Goal: Information Seeking & Learning: Learn about a topic

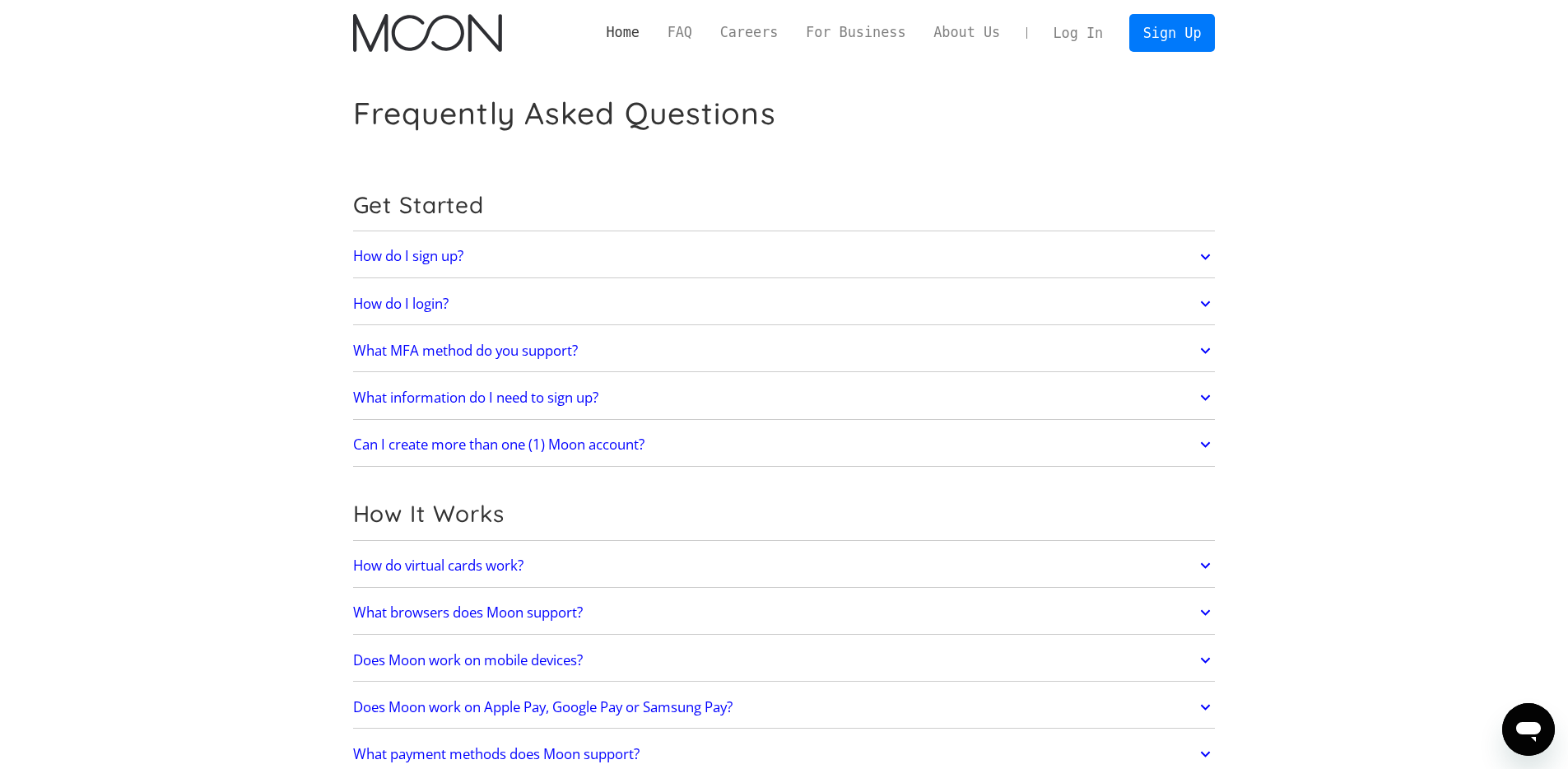
click at [624, 36] on link "Home" at bounding box center [623, 33] width 61 height 21
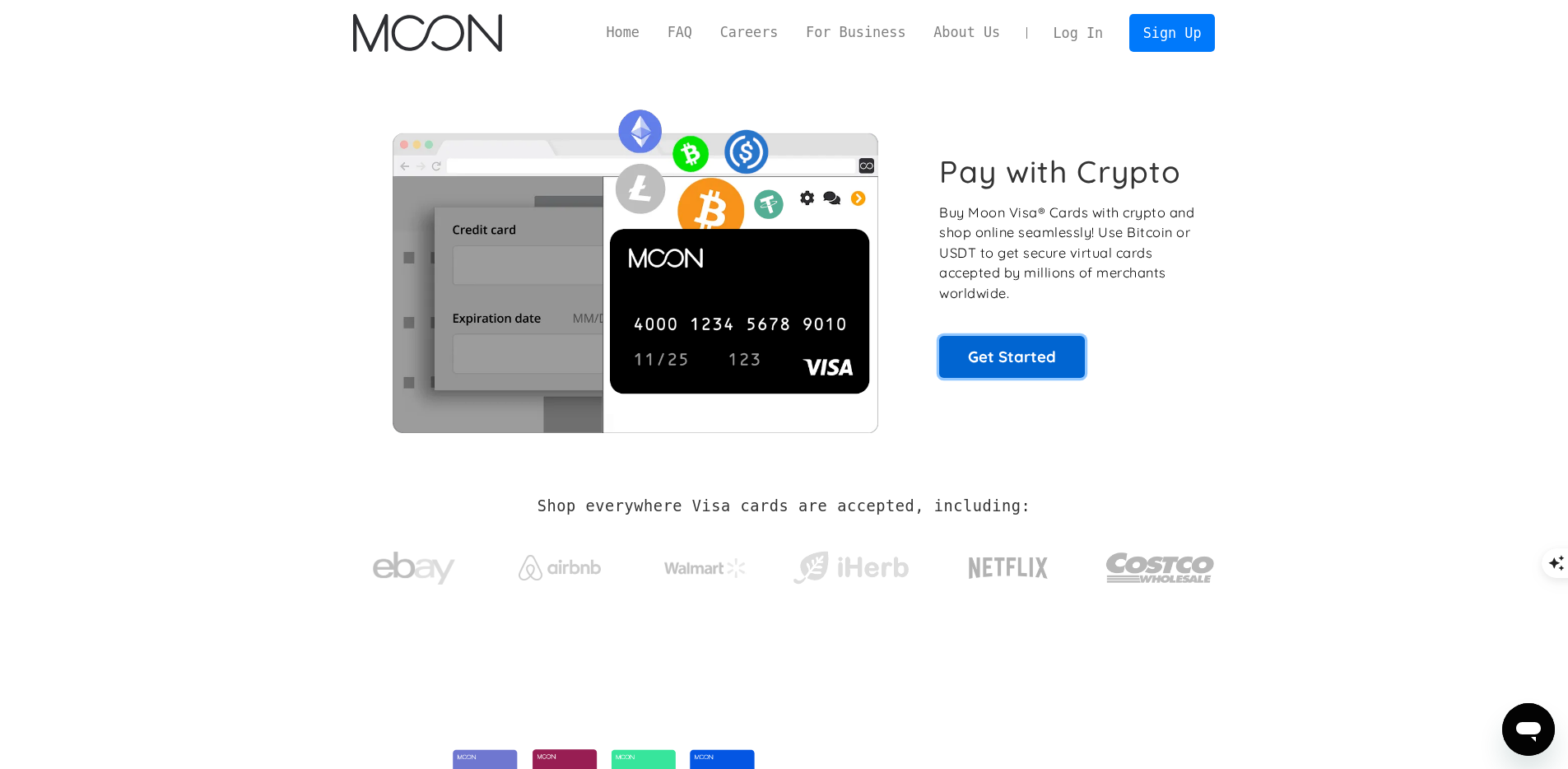
click at [1007, 348] on link "Get Started" at bounding box center [1013, 355] width 146 height 41
click at [675, 30] on link "FAQ" at bounding box center [680, 33] width 53 height 21
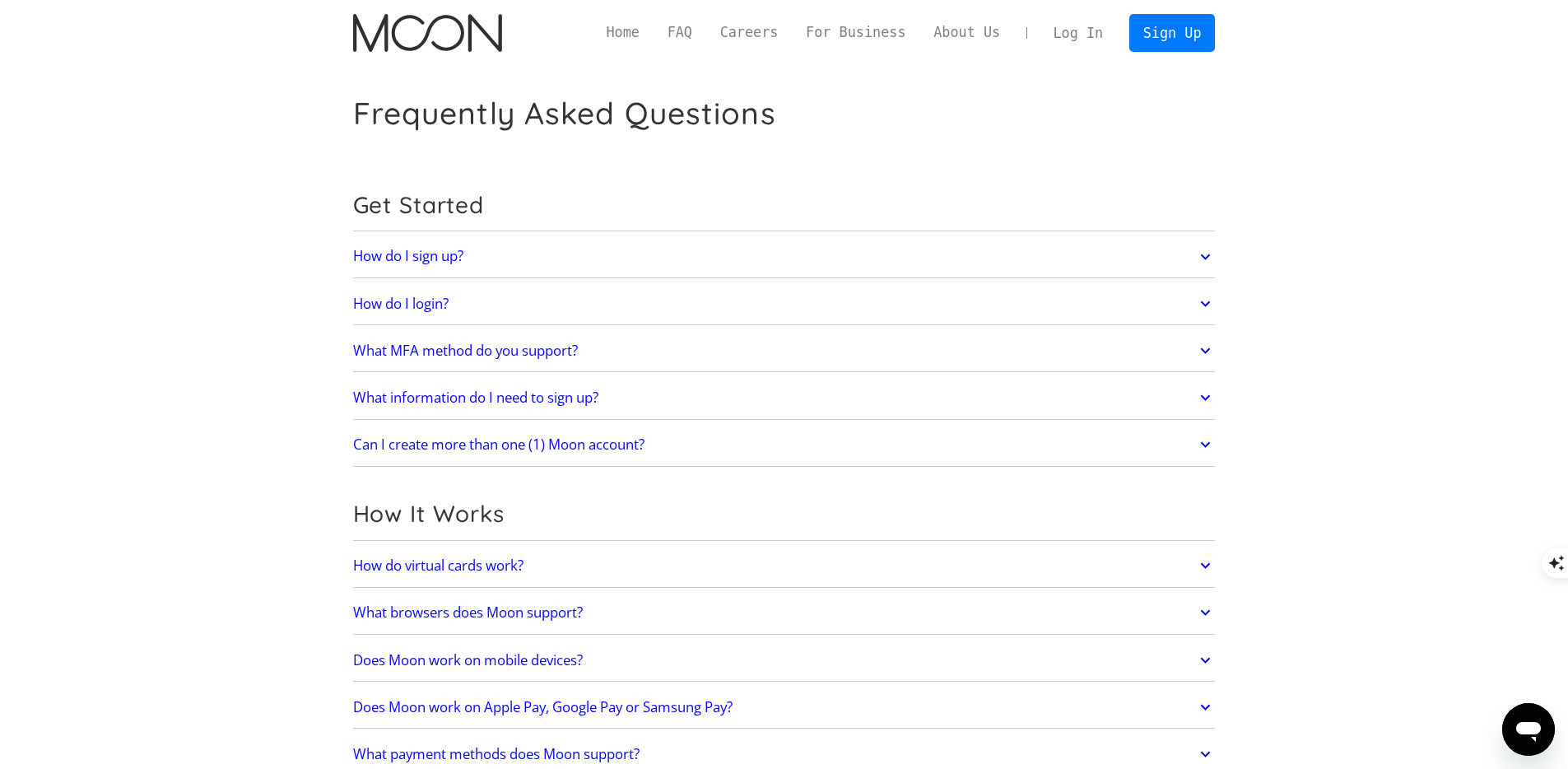
click at [1206, 256] on icon at bounding box center [1206, 256] width 19 height 30
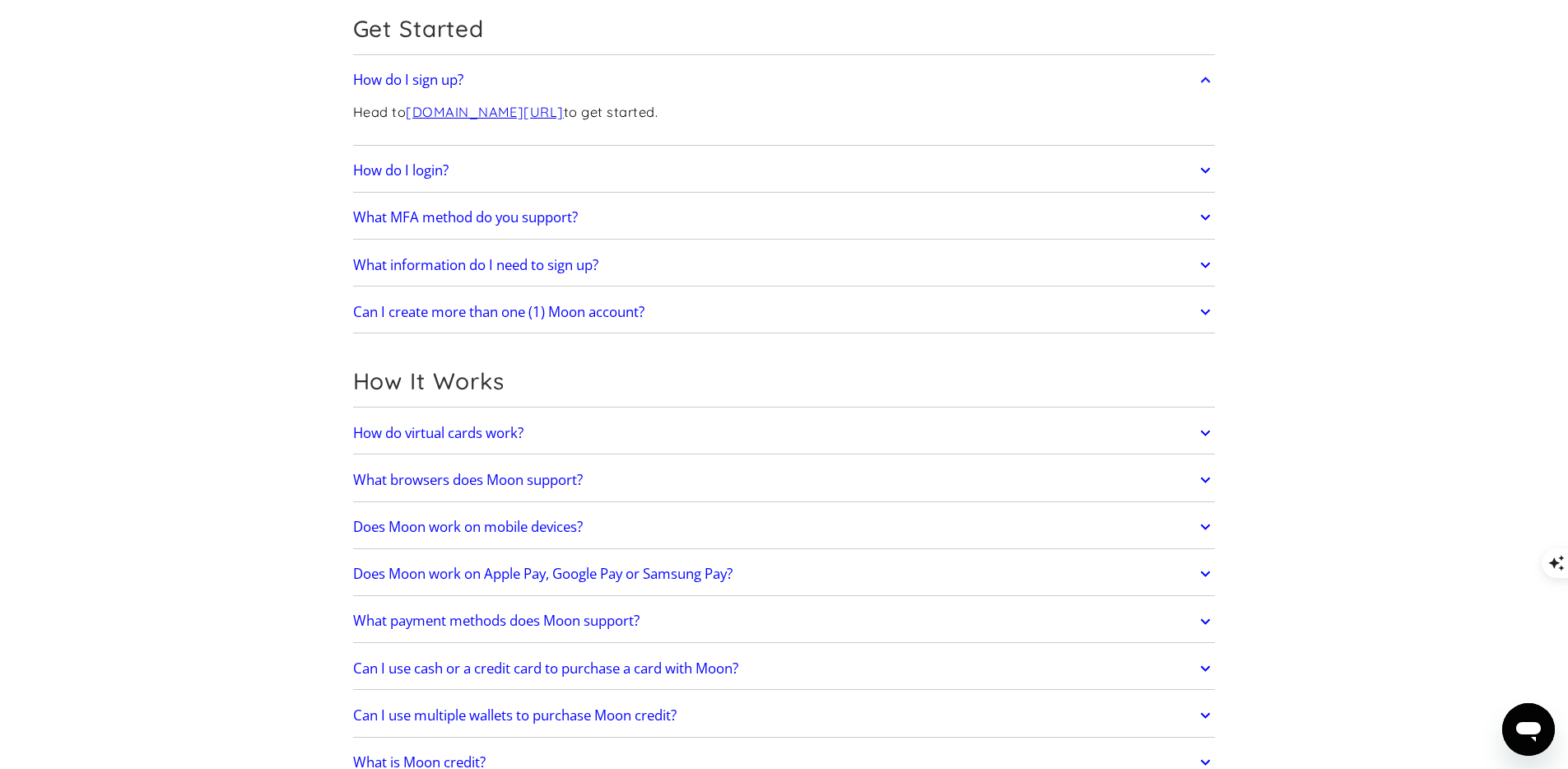
scroll to position [215, 0]
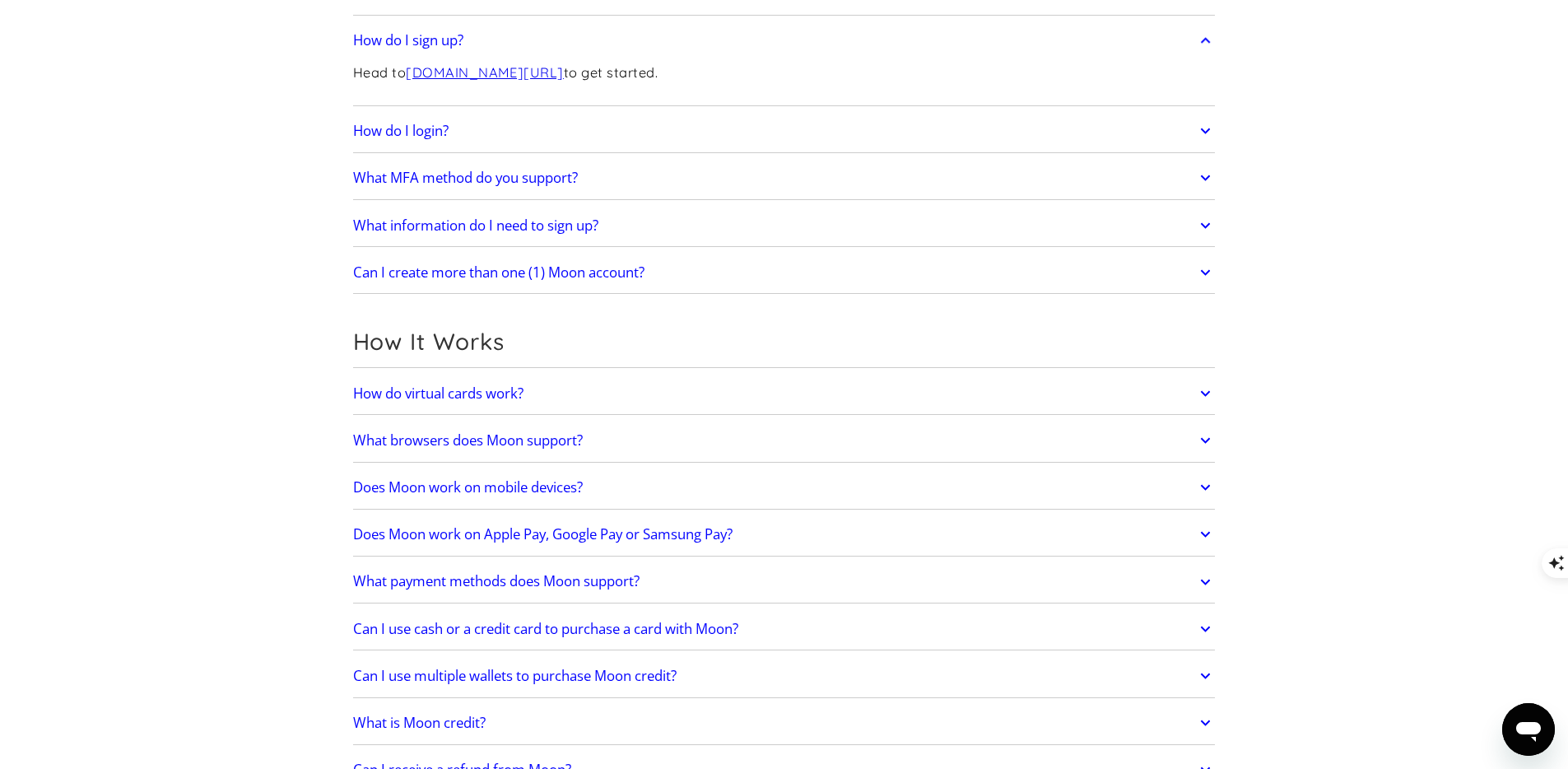
click at [1205, 537] on icon at bounding box center [1206, 534] width 19 height 30
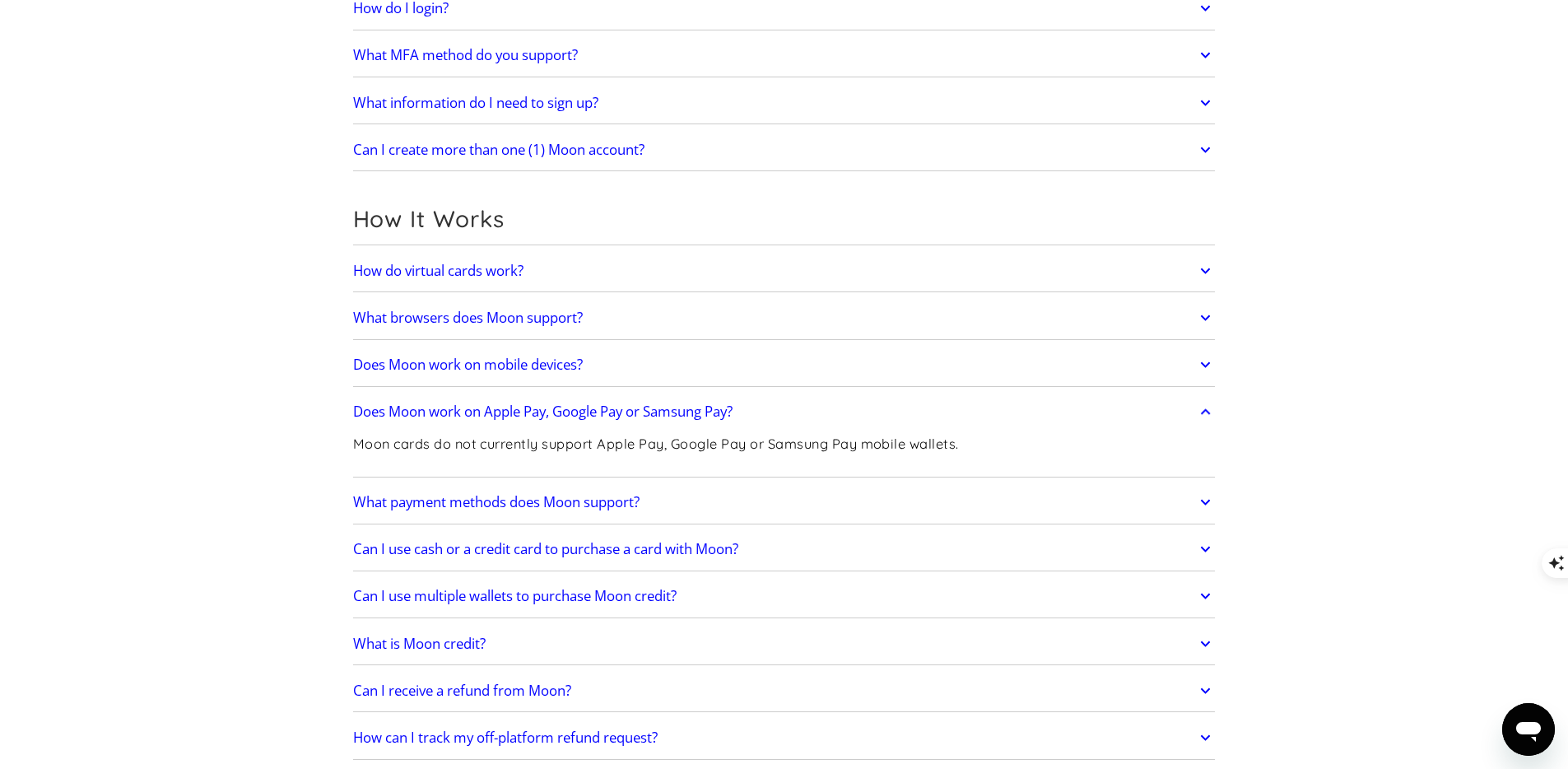
scroll to position [347, 0]
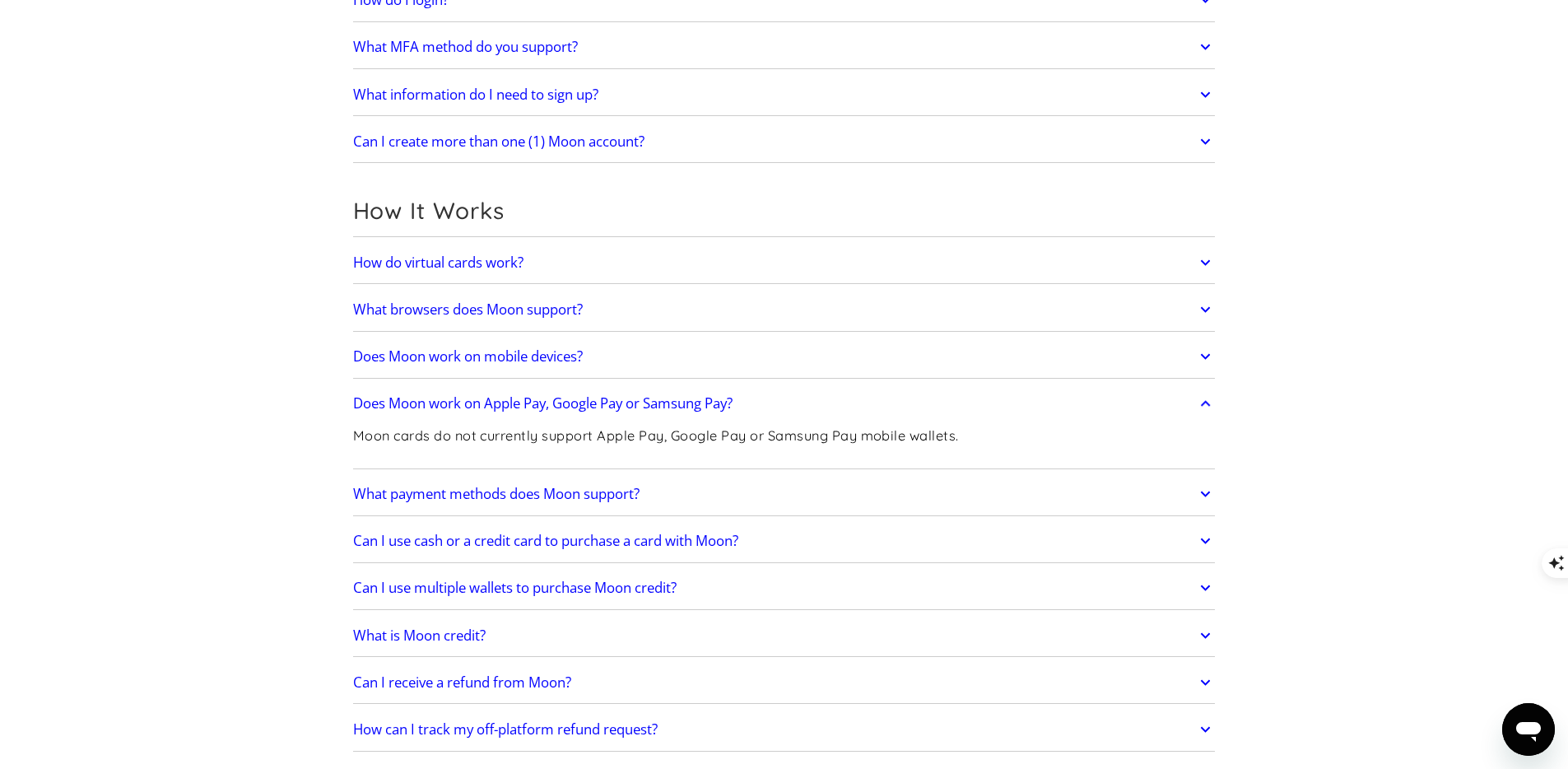
click at [1204, 534] on icon at bounding box center [1206, 540] width 19 height 30
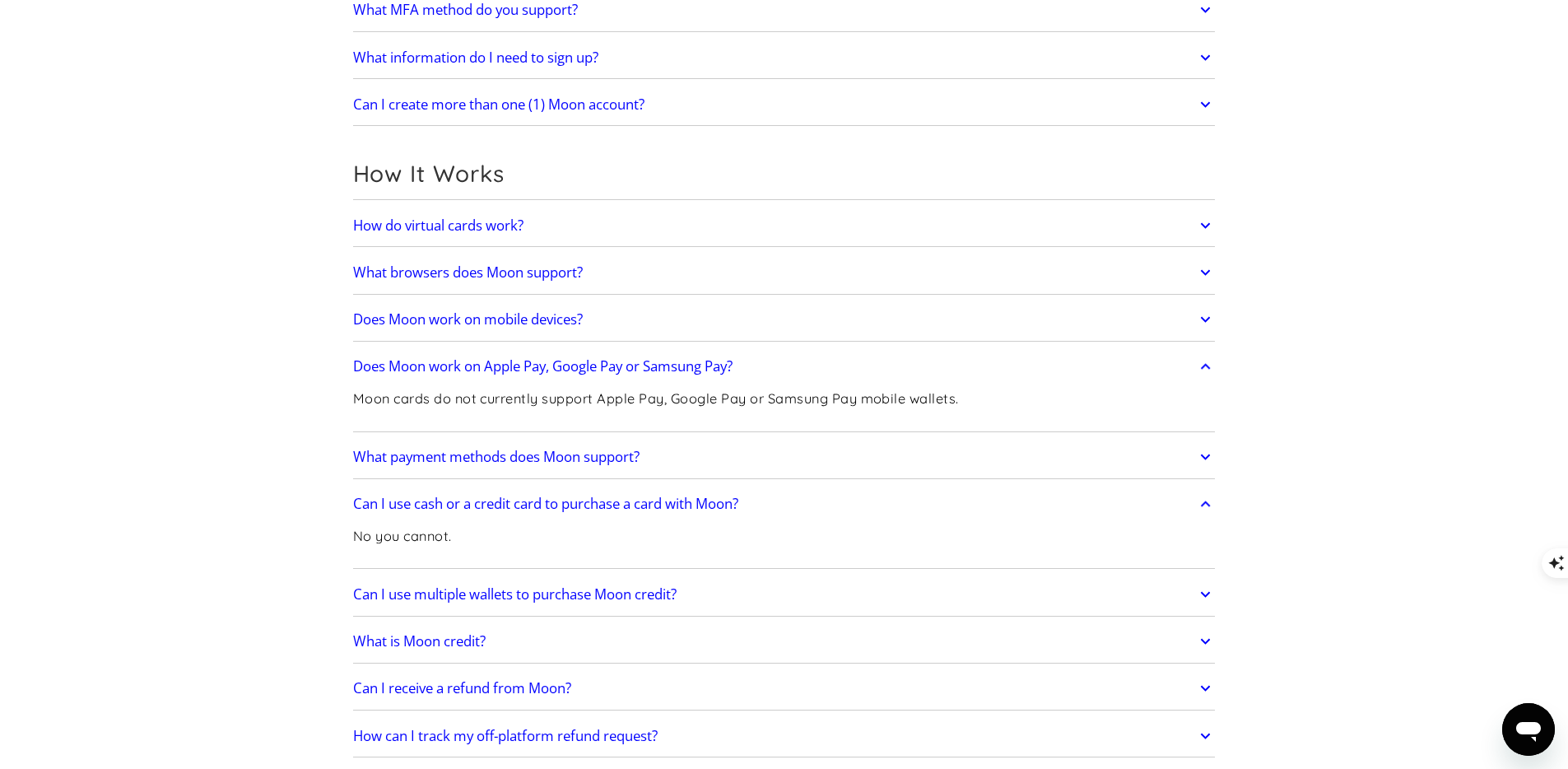
scroll to position [385, 0]
click at [1206, 591] on icon at bounding box center [1206, 593] width 19 height 30
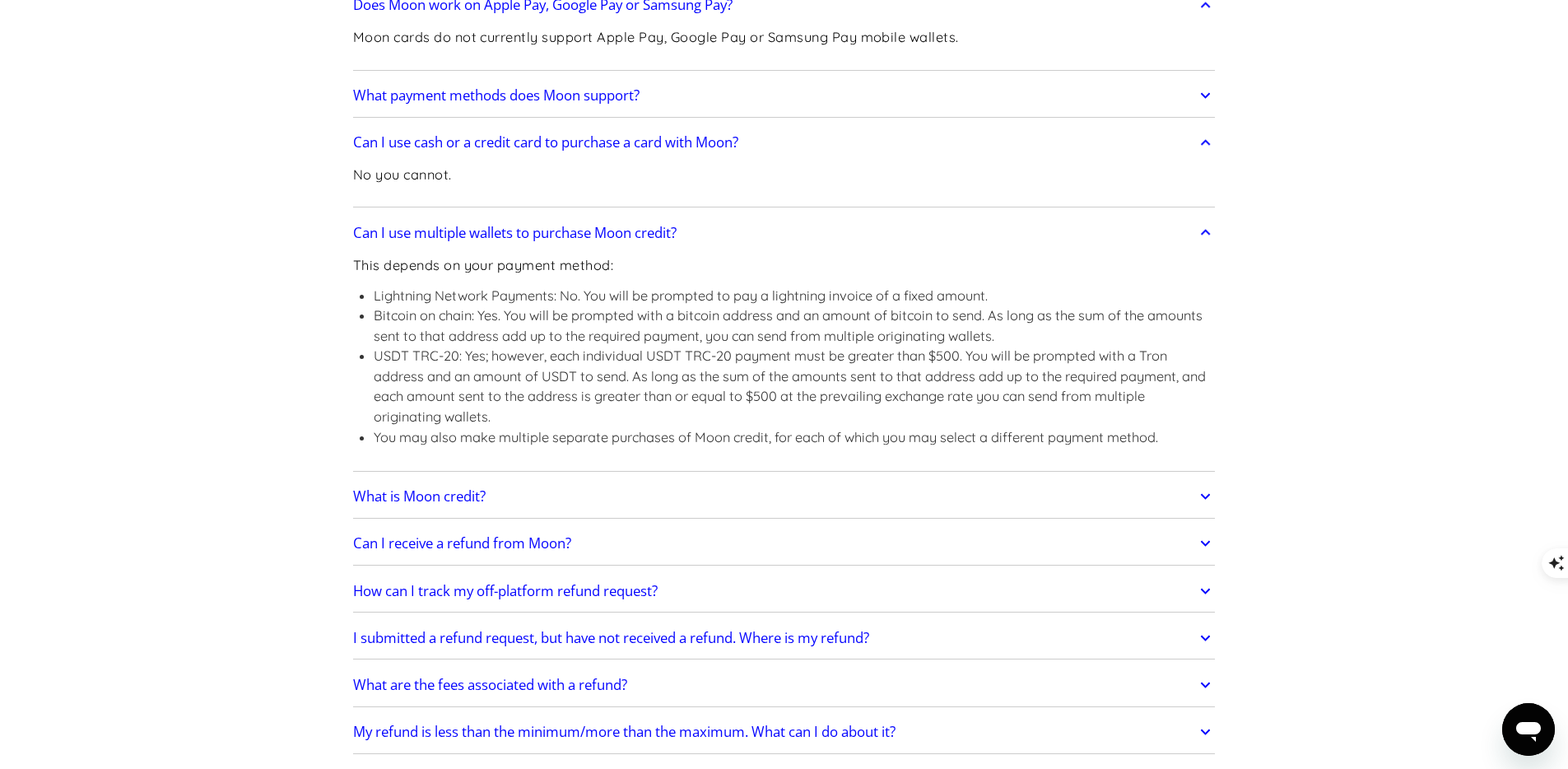
scroll to position [759, 0]
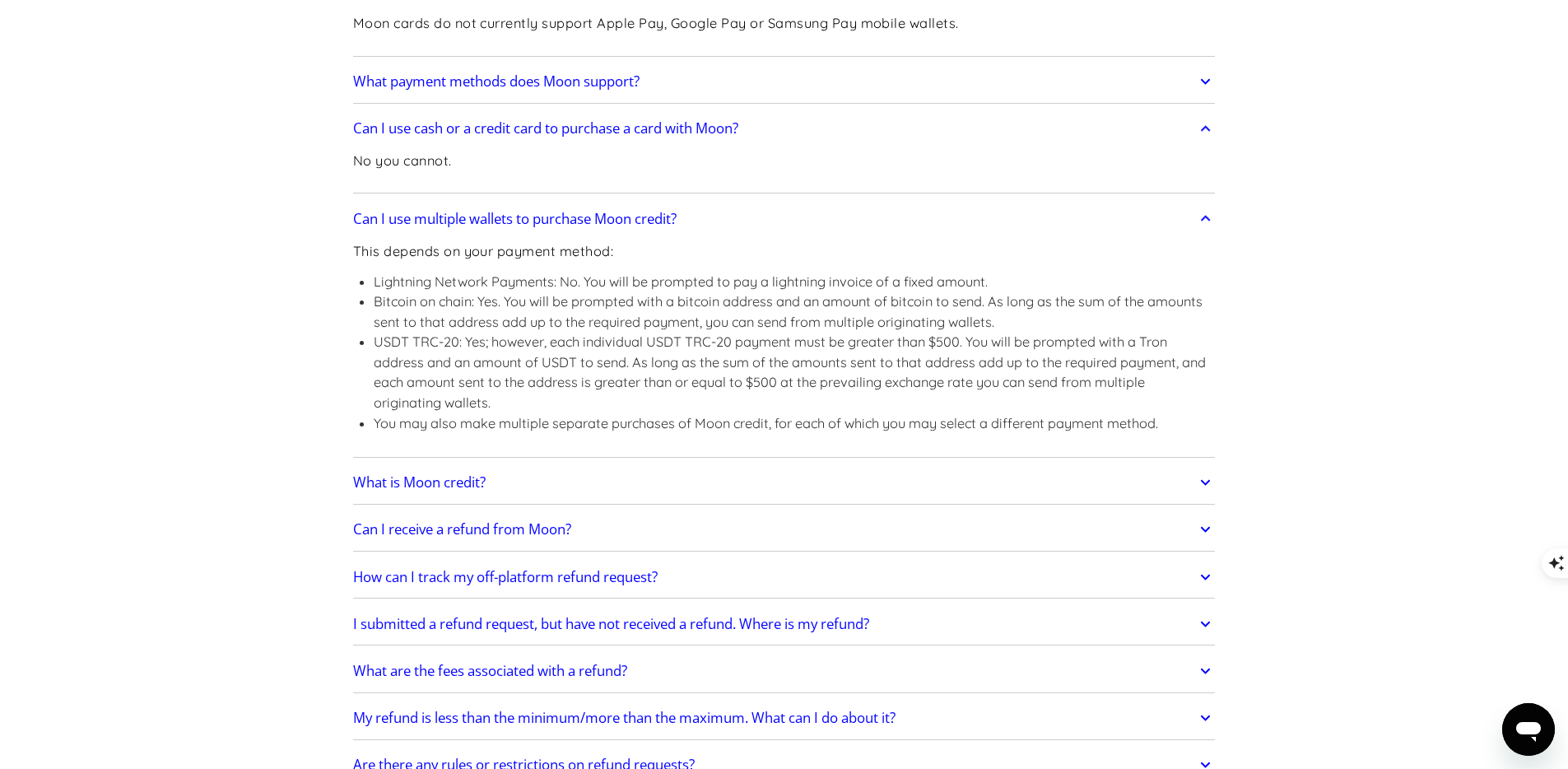
click at [1201, 530] on icon at bounding box center [1206, 529] width 19 height 30
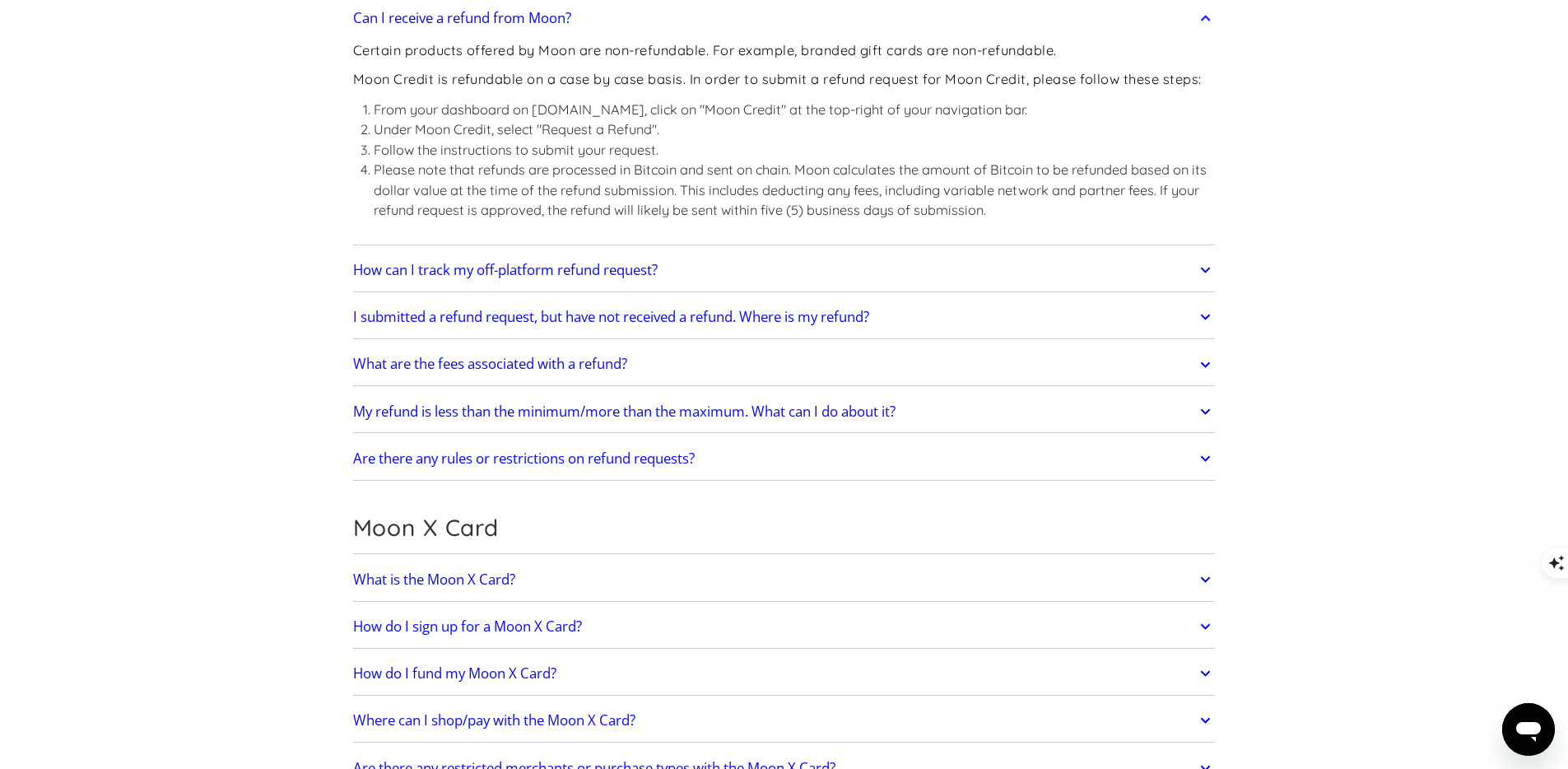
scroll to position [1284, 0]
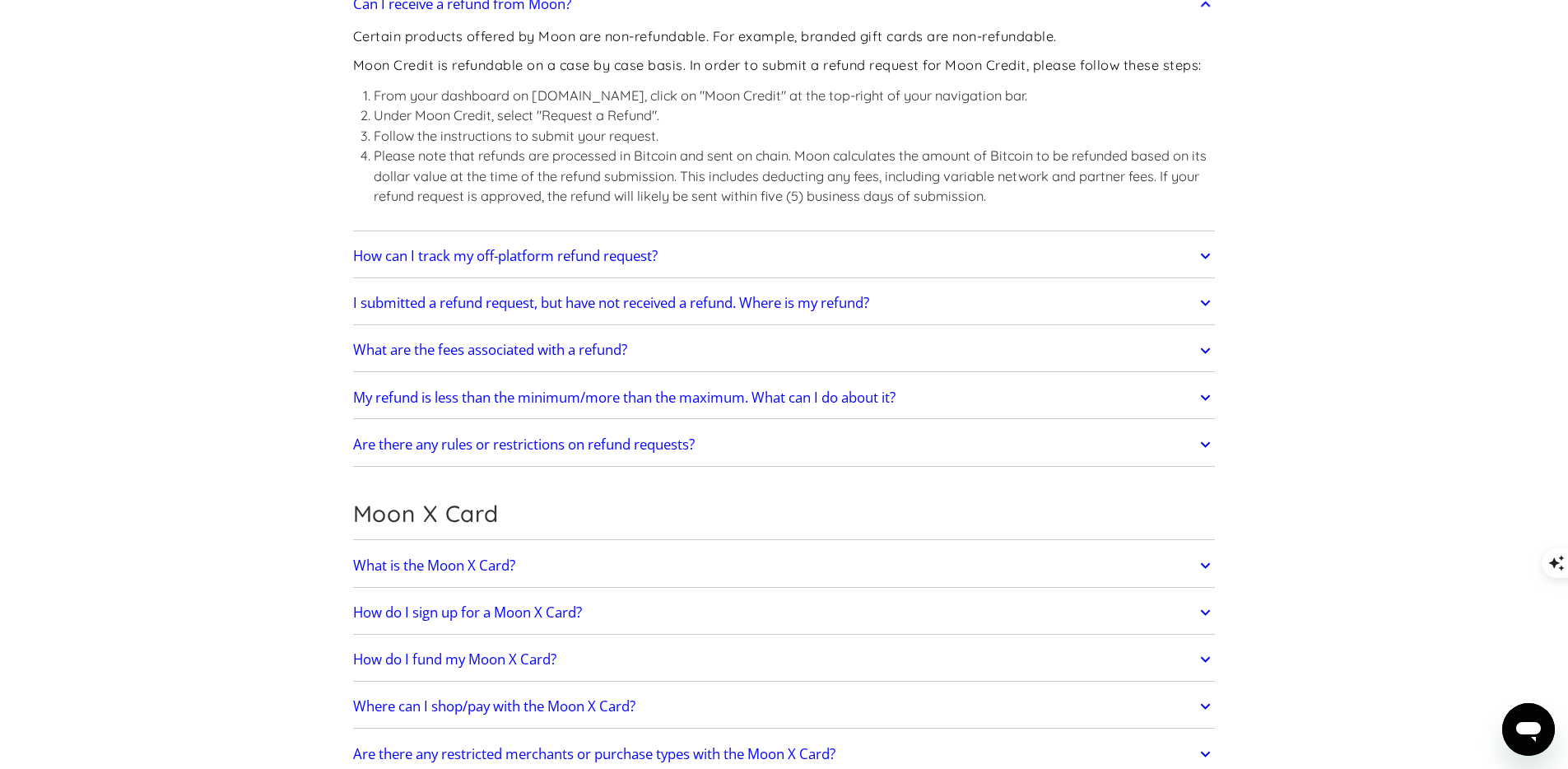
click at [1202, 555] on icon at bounding box center [1206, 566] width 19 height 30
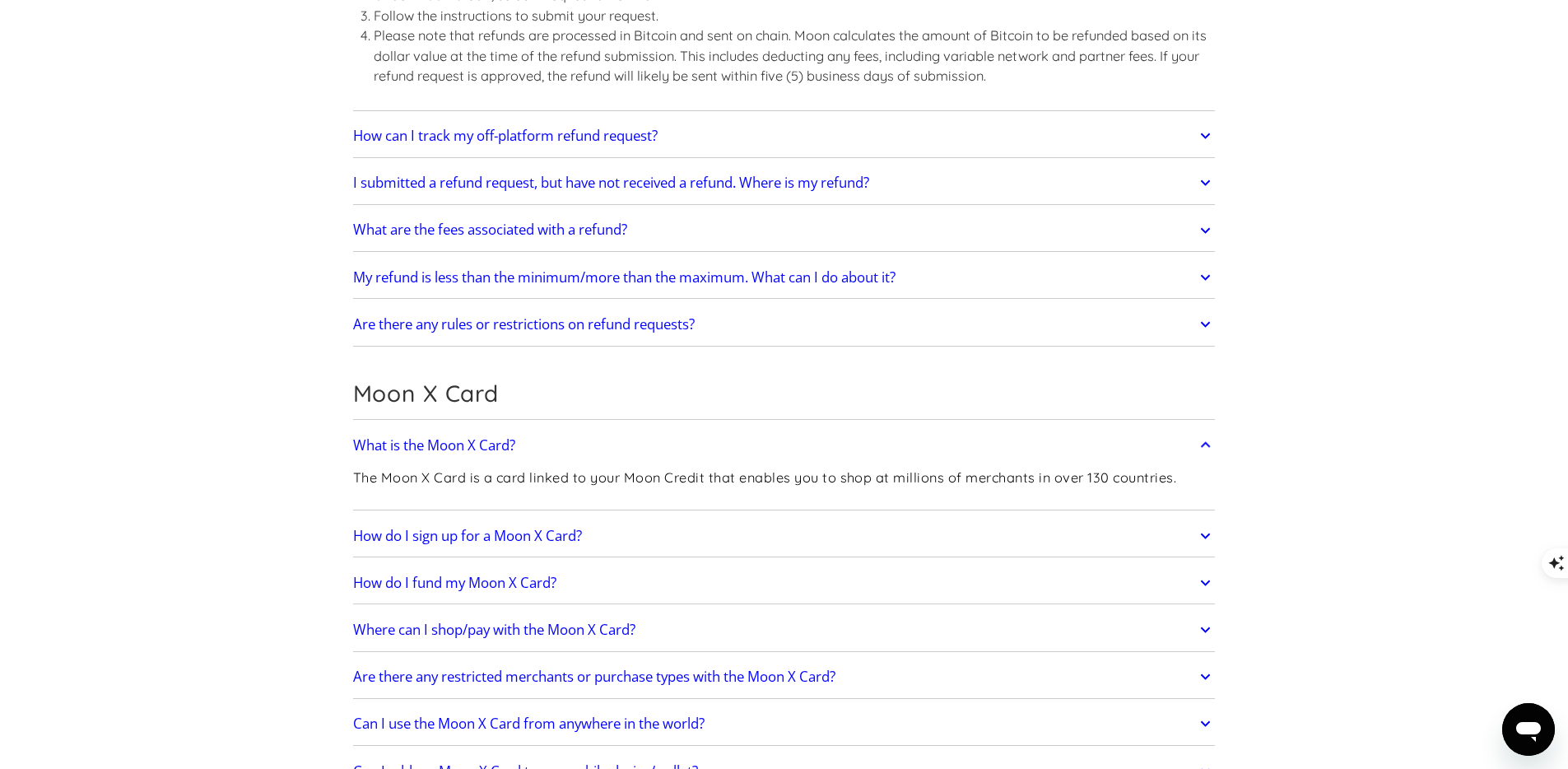
scroll to position [1415, 0]
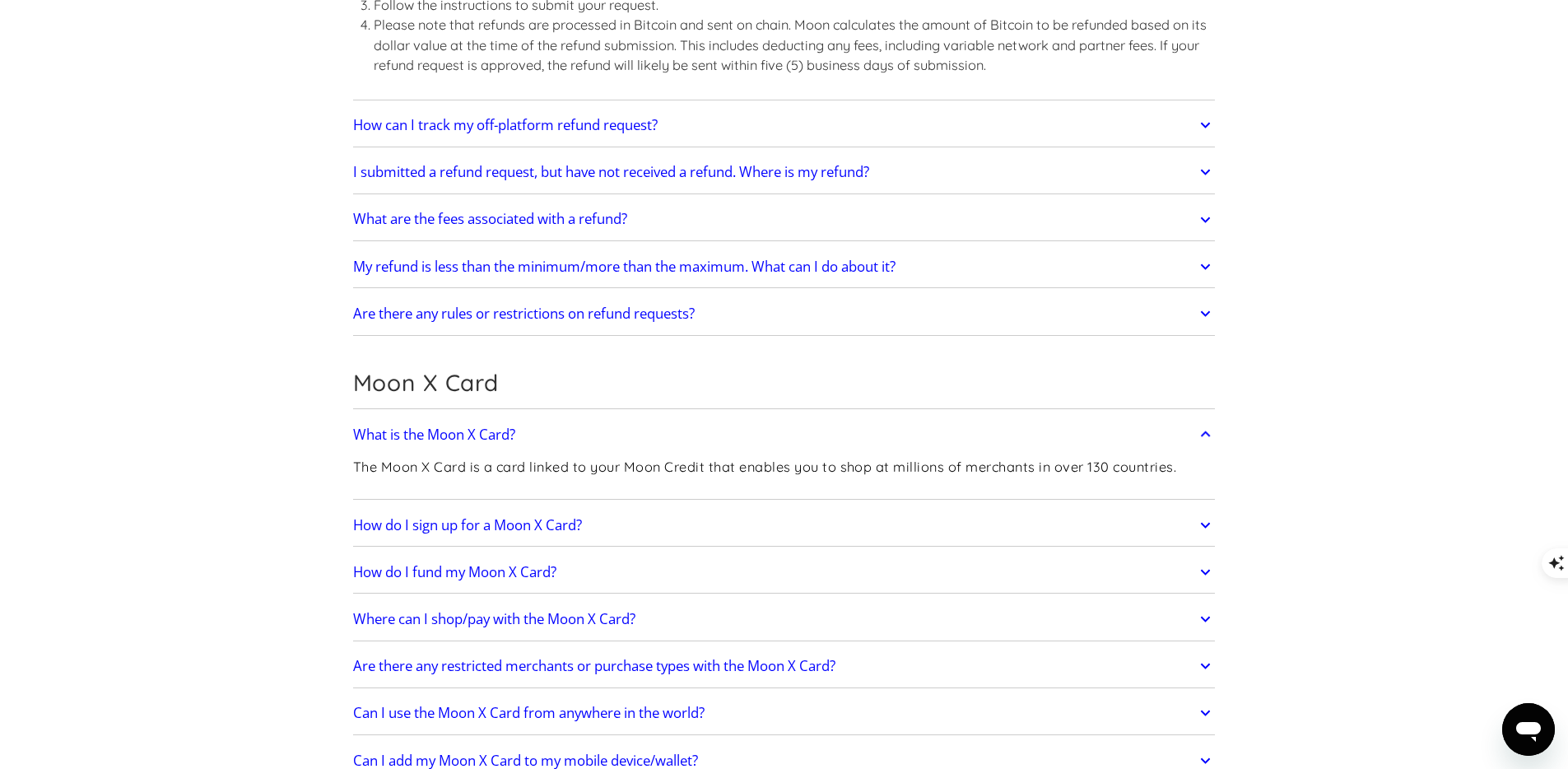
click at [1205, 522] on icon at bounding box center [1206, 525] width 19 height 30
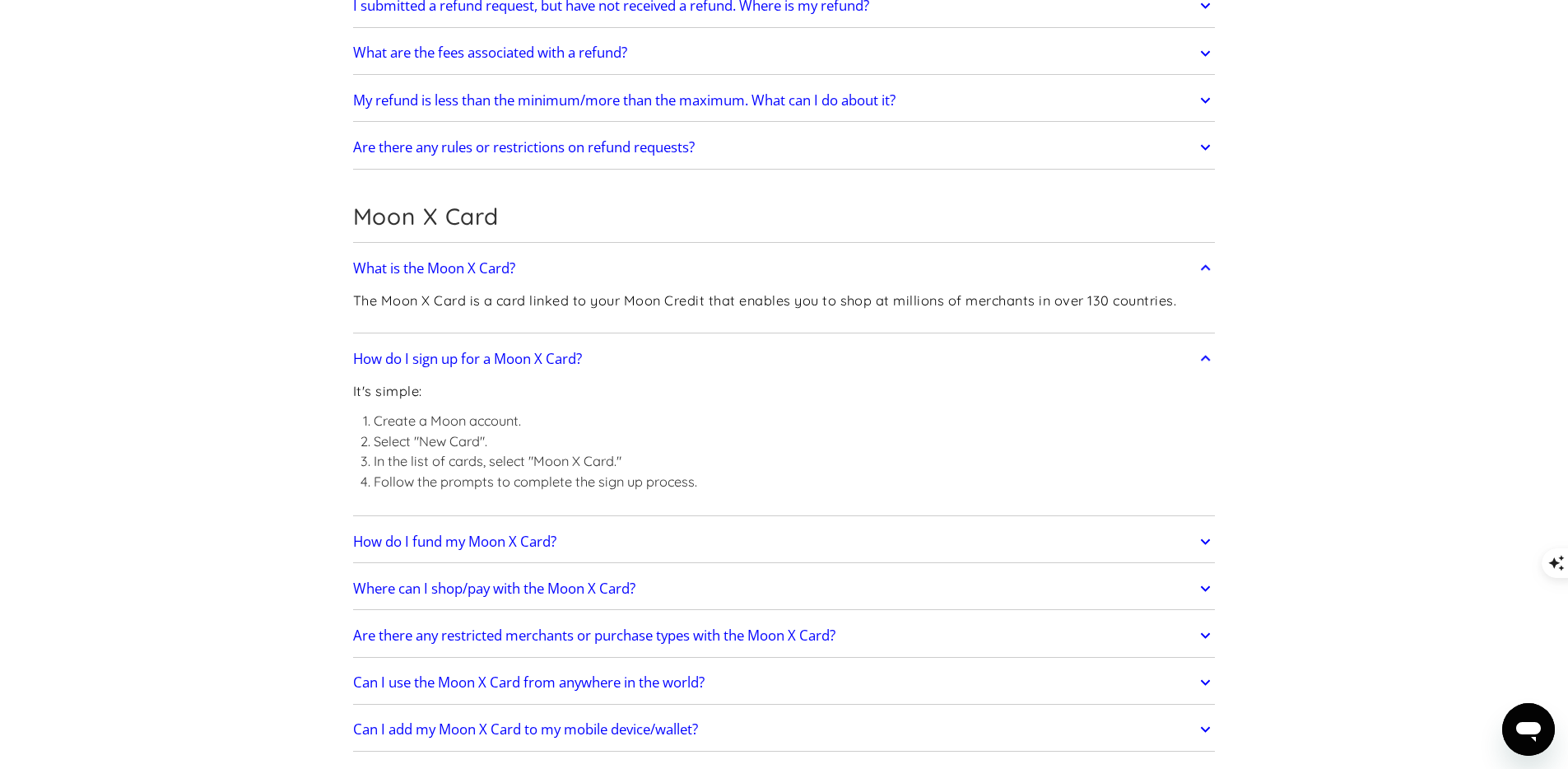
scroll to position [1587, 0]
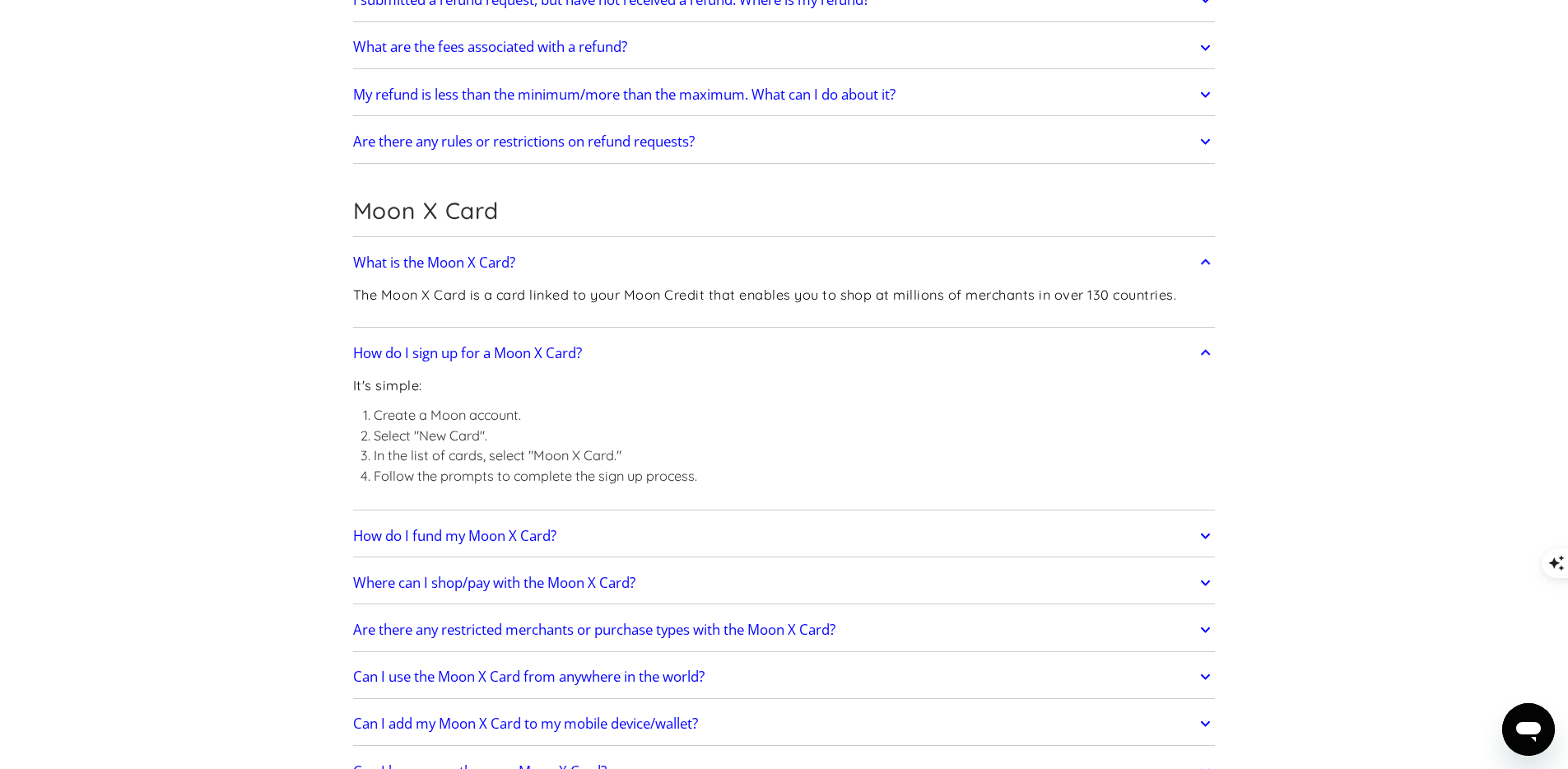
click at [1209, 531] on icon at bounding box center [1206, 536] width 19 height 30
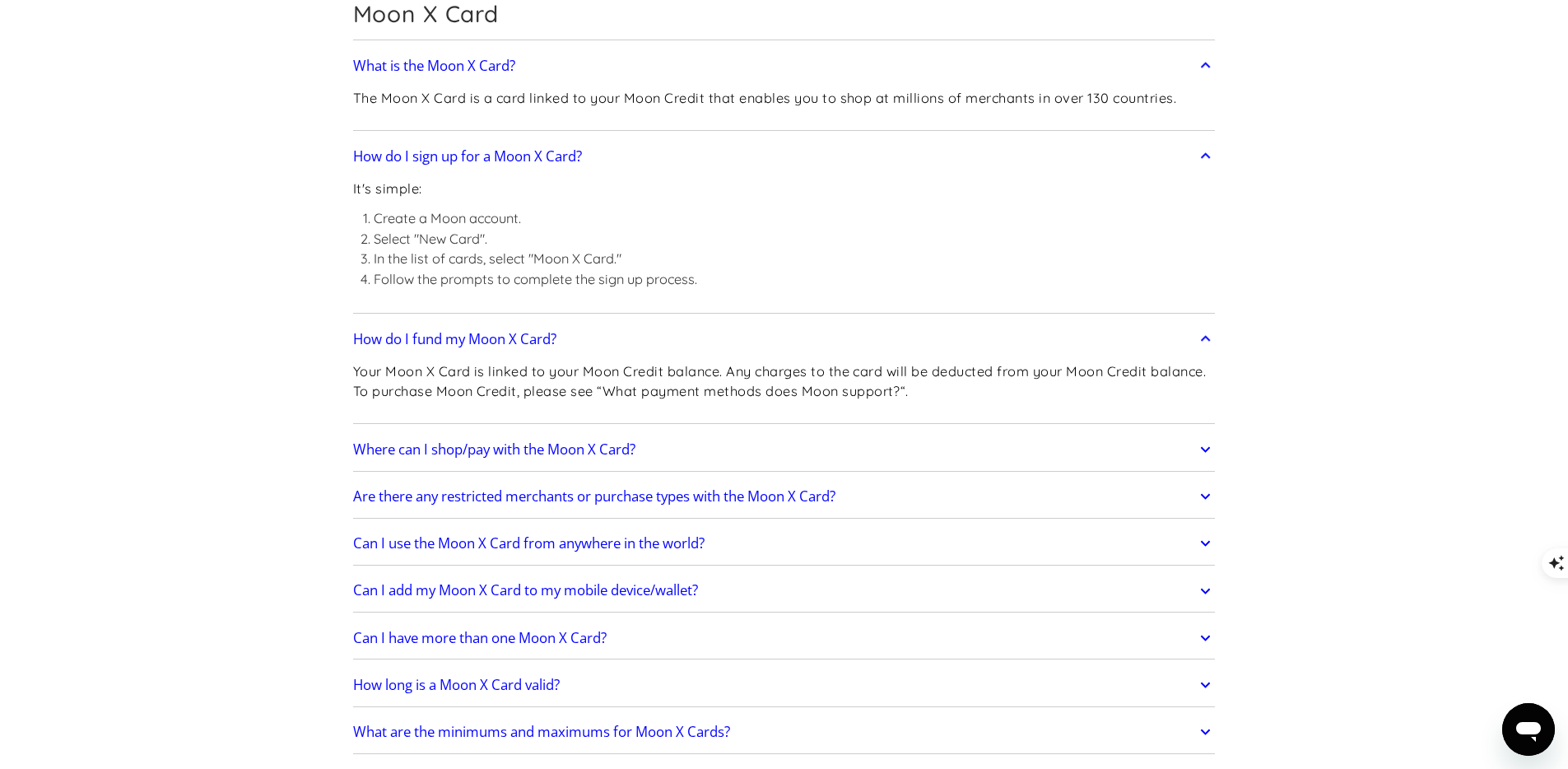
scroll to position [1787, 0]
click at [1201, 581] on icon at bounding box center [1206, 587] width 19 height 30
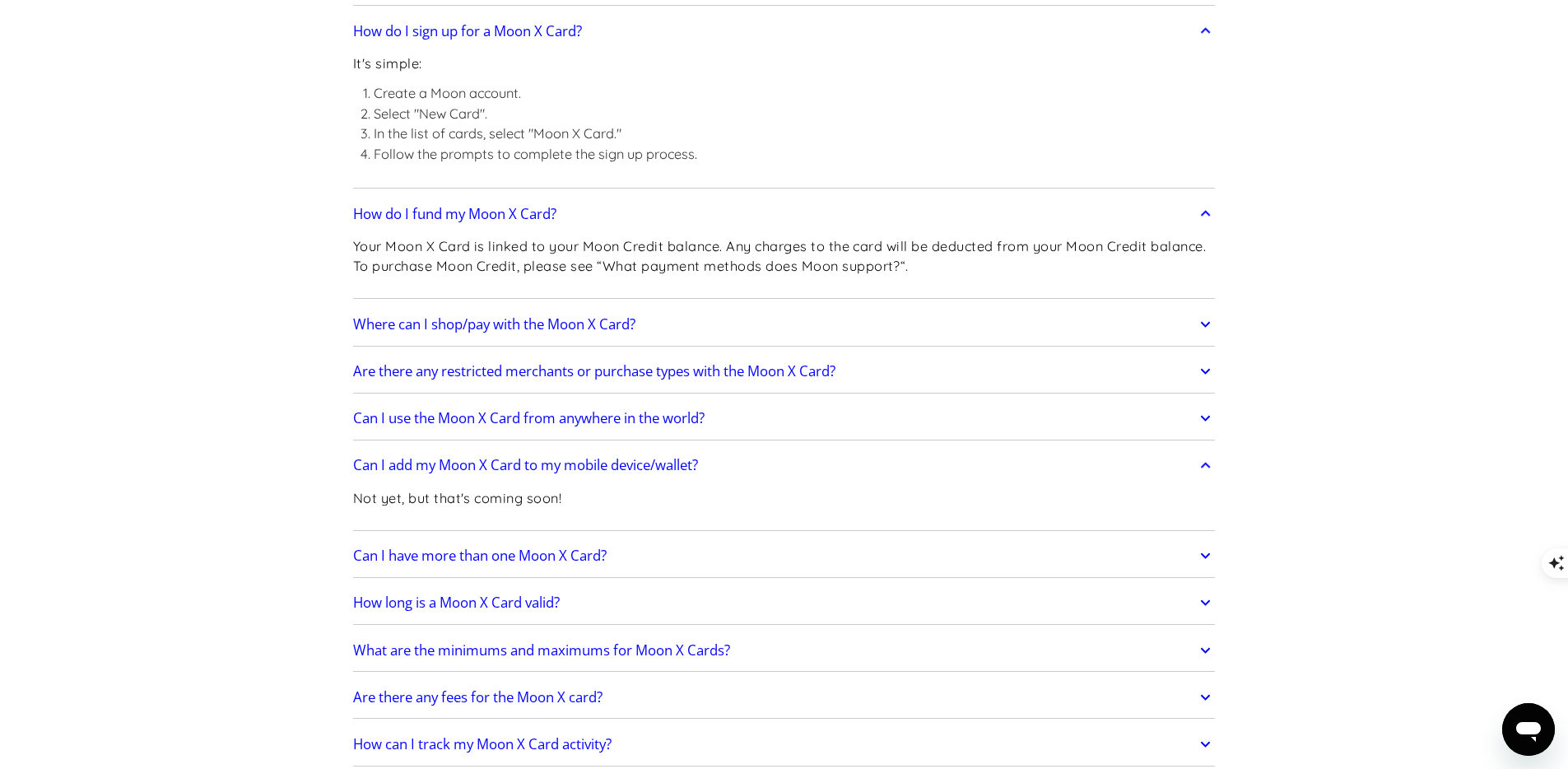
scroll to position [1909, 0]
click at [1208, 606] on icon at bounding box center [1206, 602] width 19 height 30
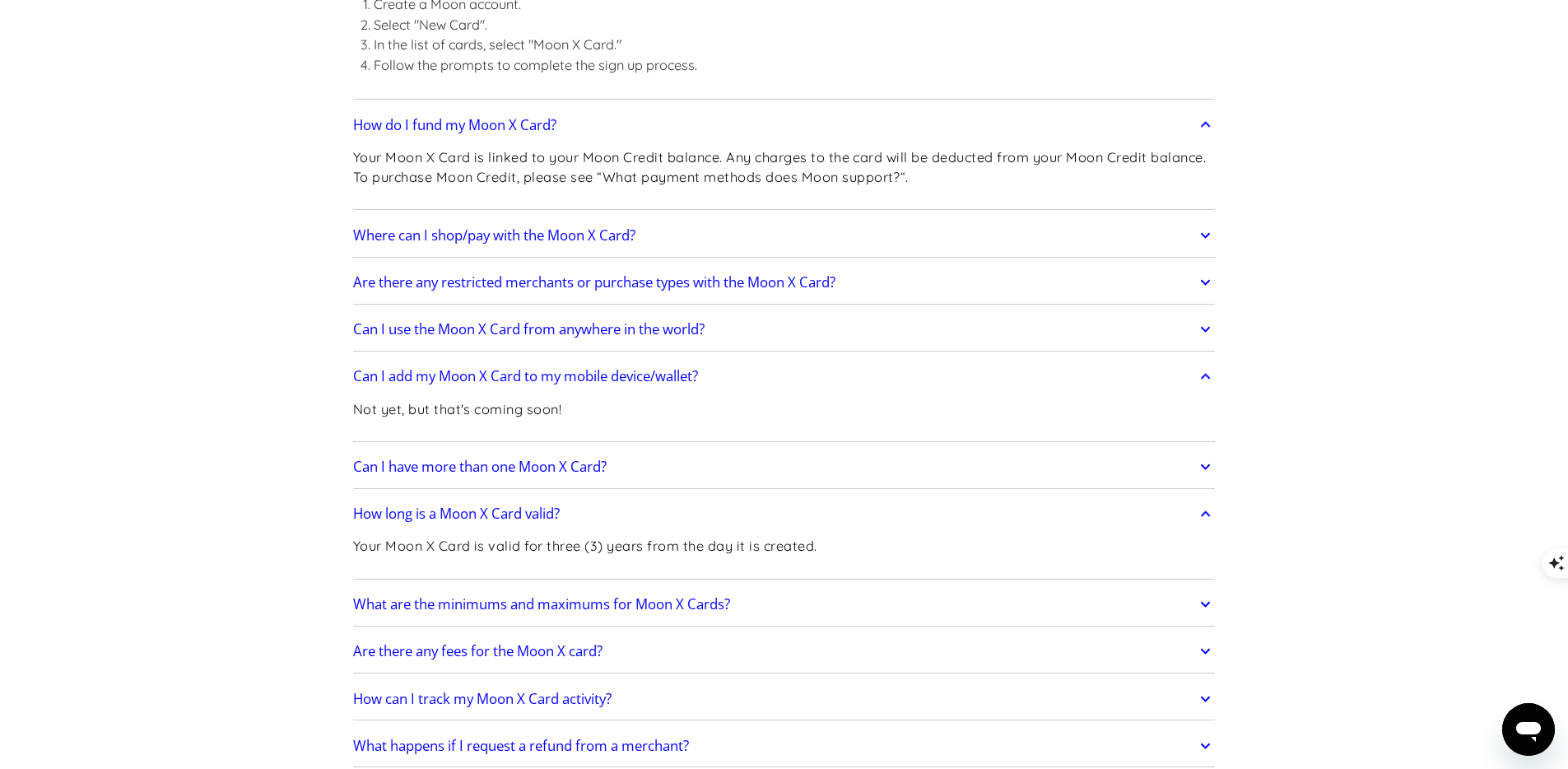
scroll to position [2046, 0]
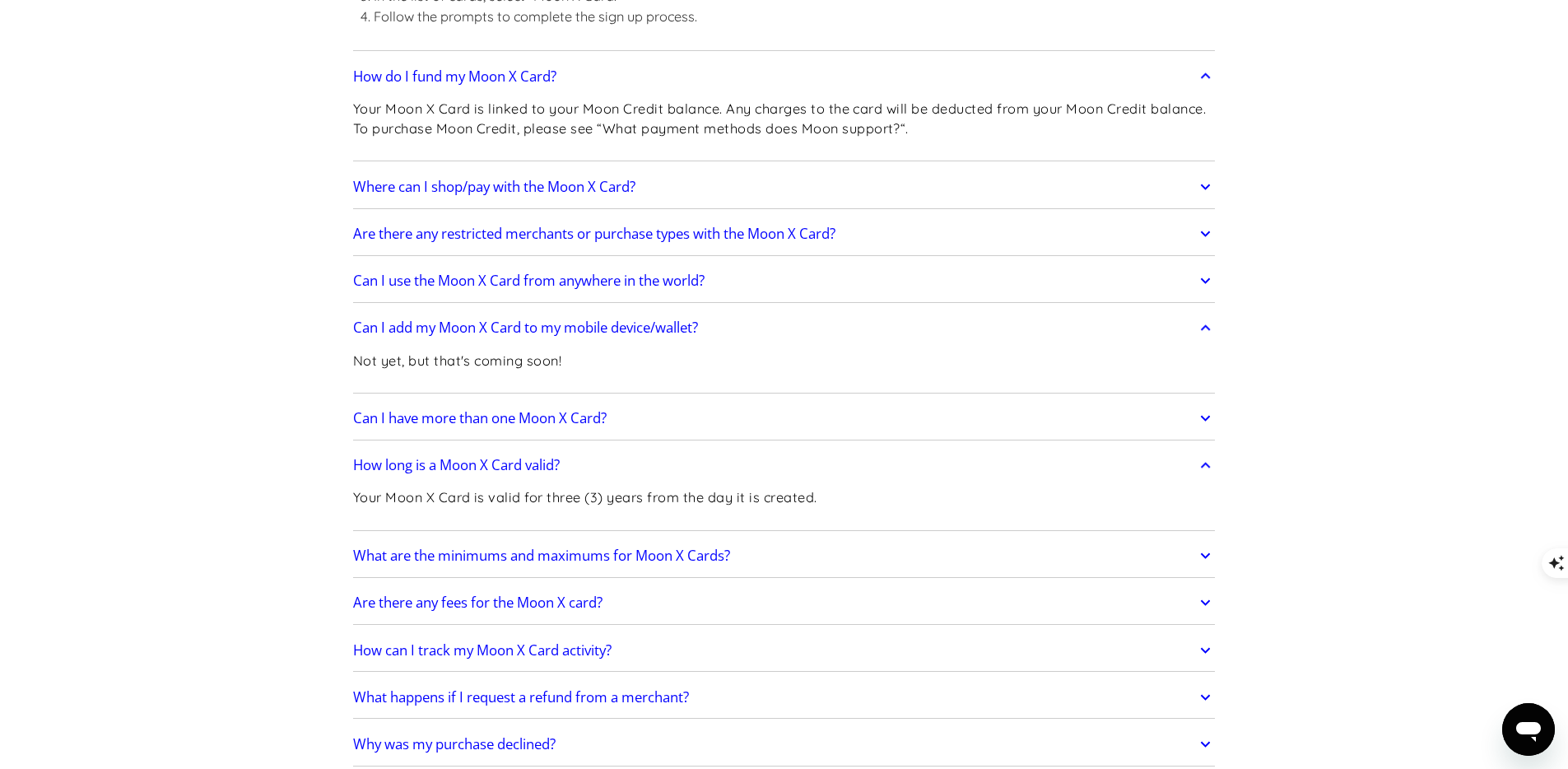
click at [1201, 554] on icon at bounding box center [1206, 556] width 10 height 6
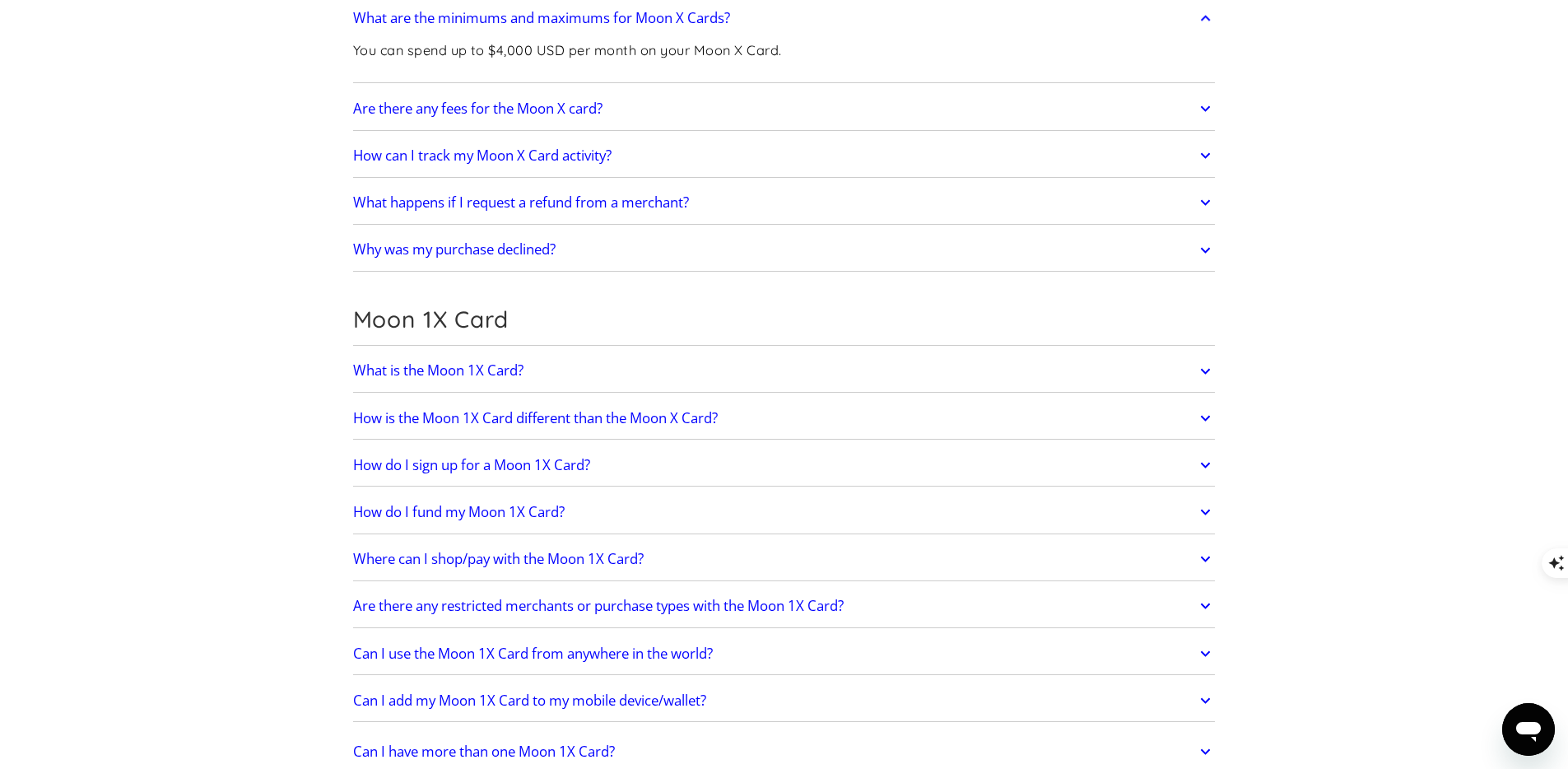
scroll to position [2588, 0]
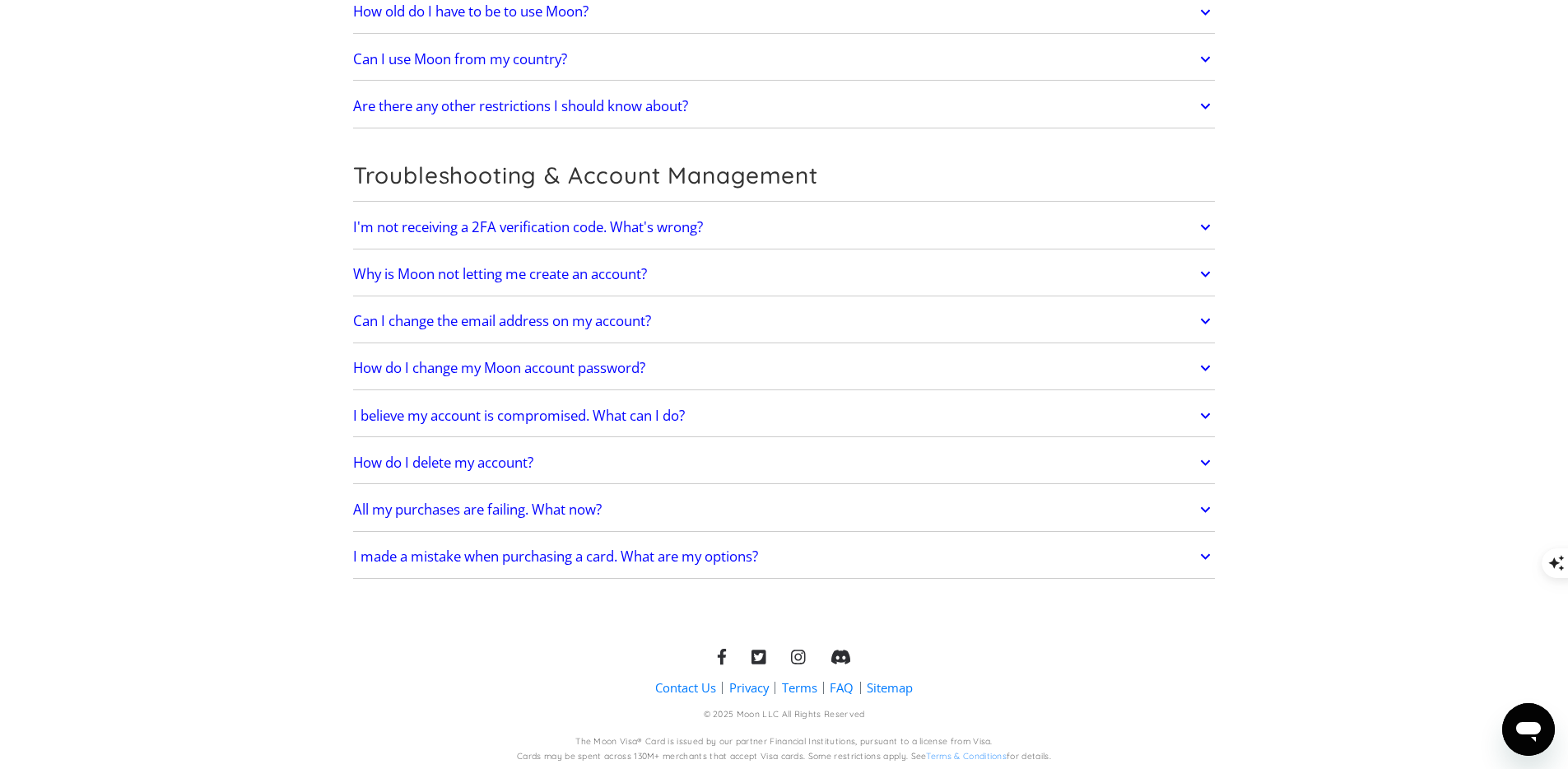
scroll to position [4371, 0]
